Goal: Transaction & Acquisition: Purchase product/service

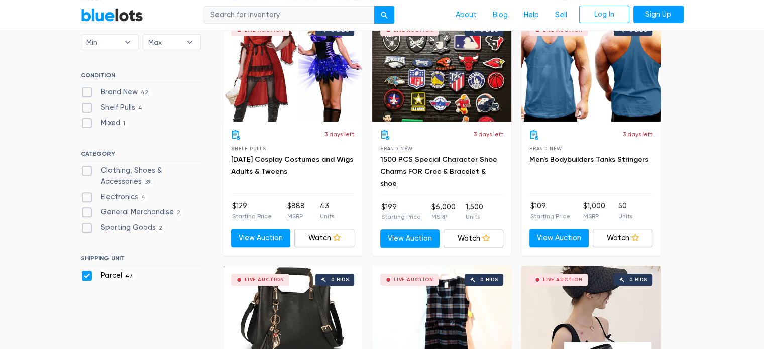
scroll to position [270, 0]
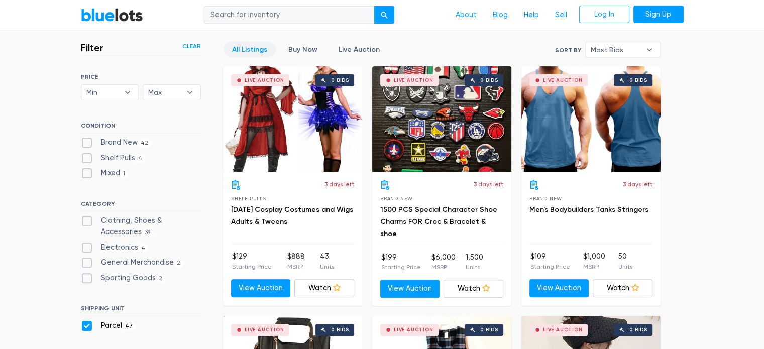
click at [85, 265] on label "General Merchandise 2" at bounding box center [132, 262] width 103 height 11
click at [85, 264] on Merchandise"] "General Merchandise 2" at bounding box center [84, 260] width 7 height 7
checkbox Merchandise"] "true"
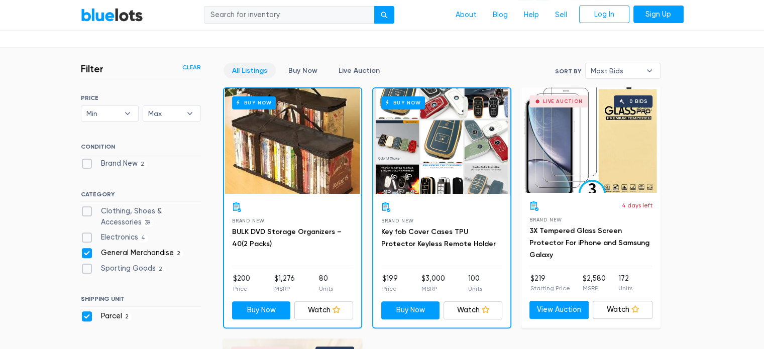
scroll to position [251, 0]
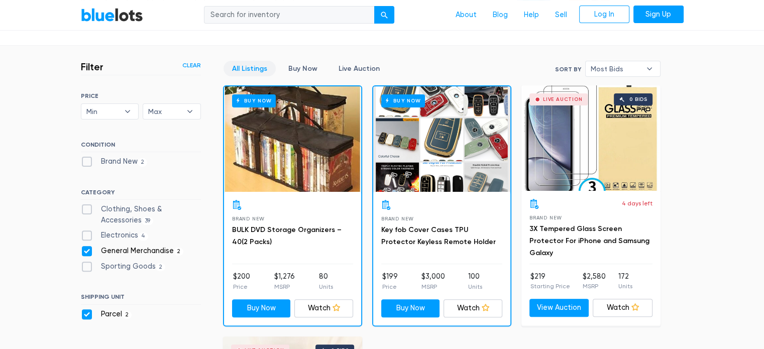
click at [89, 248] on label "General Merchandise 2" at bounding box center [132, 251] width 103 height 11
click at [87, 248] on Merchandise"] "General Merchandise 2" at bounding box center [84, 249] width 7 height 7
checkbox Merchandise"] "false"
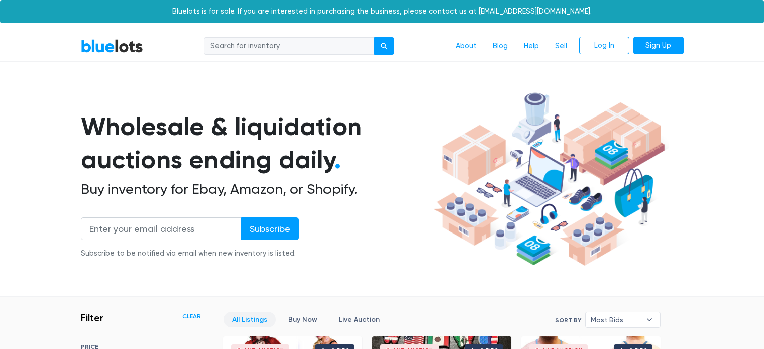
scroll to position [270, 0]
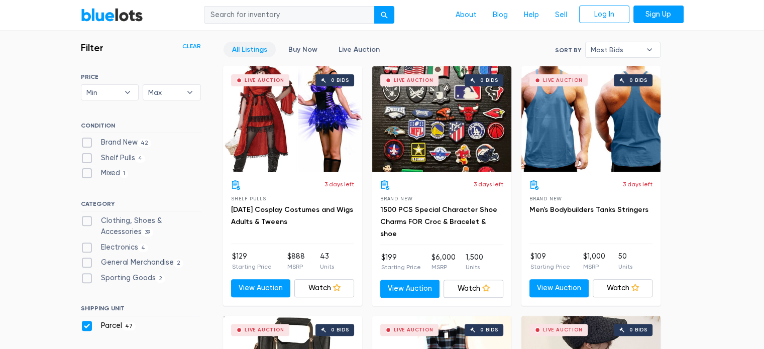
click at [90, 248] on label "Electronics 4" at bounding box center [115, 247] width 68 height 11
click at [87, 248] on input "Electronics 4" at bounding box center [84, 245] width 7 height 7
checkbox input "true"
